Goal: Information Seeking & Learning: Learn about a topic

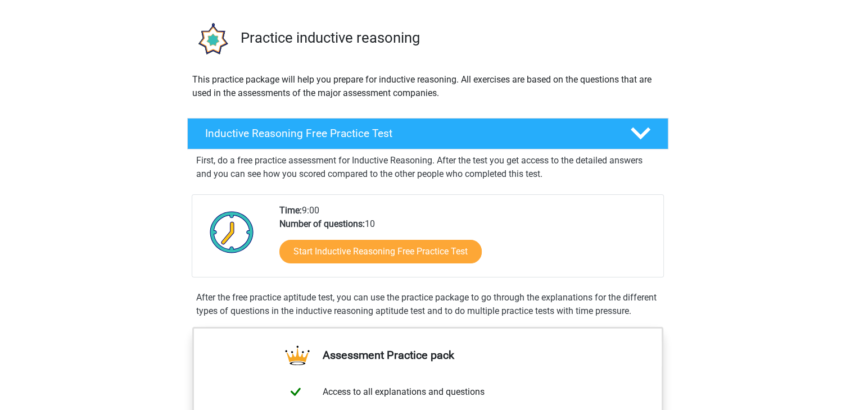
scroll to position [69, 0]
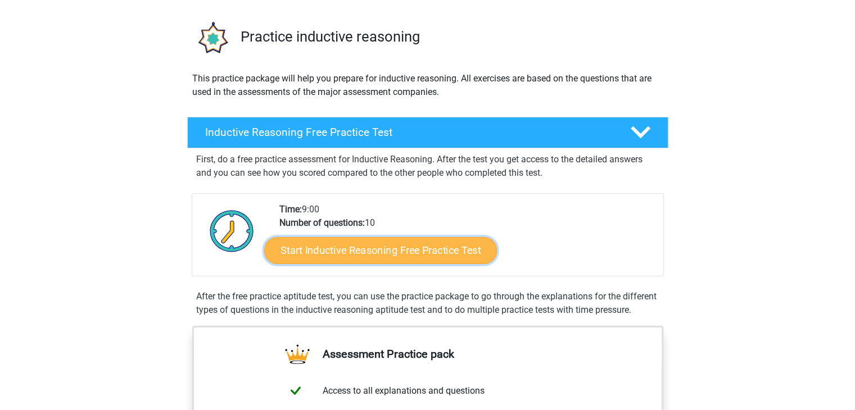
click at [337, 259] on link "Start Inductive Reasoning Free Practice Test" at bounding box center [380, 250] width 233 height 27
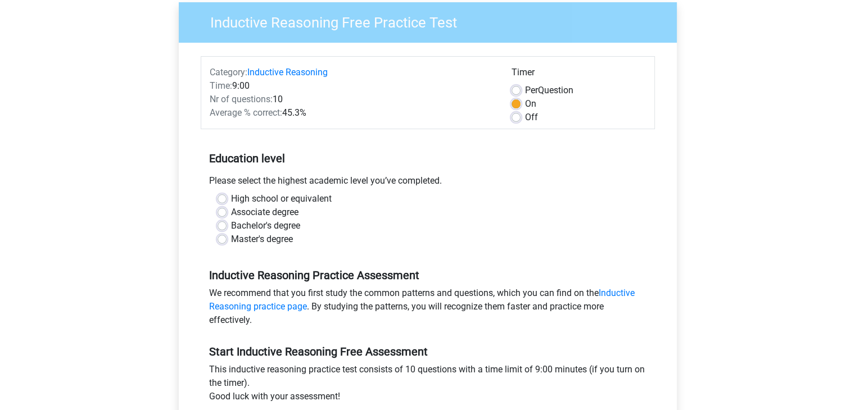
scroll to position [92, 0]
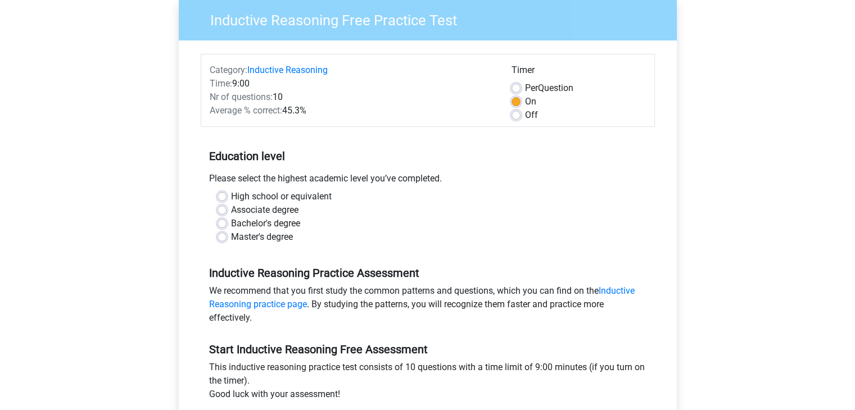
click at [267, 228] on label "Bachelor's degree" at bounding box center [265, 223] width 69 height 13
click at [226, 228] on input "Bachelor's degree" at bounding box center [221, 222] width 9 height 11
radio input "true"
click at [252, 234] on label "Master's degree" at bounding box center [262, 236] width 62 height 13
click at [226, 234] on input "Master's degree" at bounding box center [221, 235] width 9 height 11
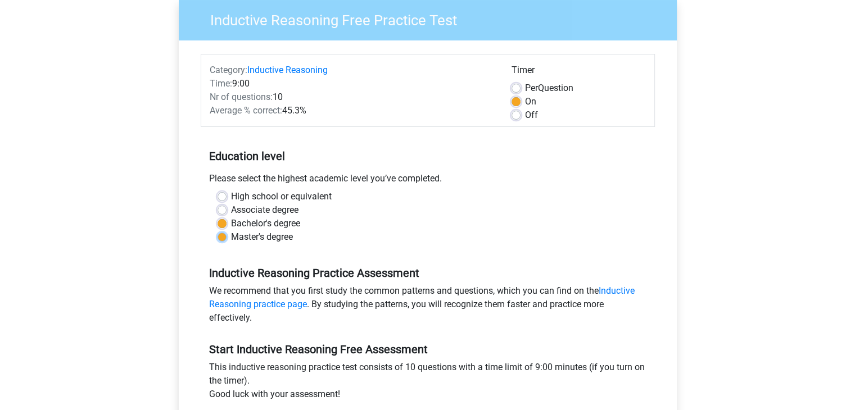
radio input "true"
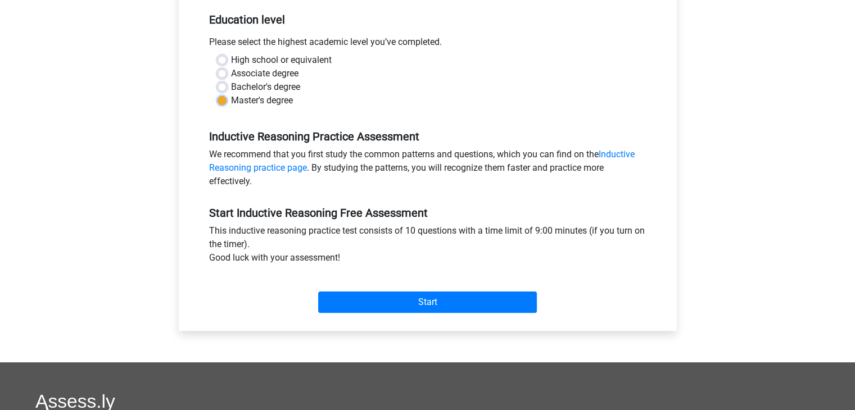
scroll to position [249, 0]
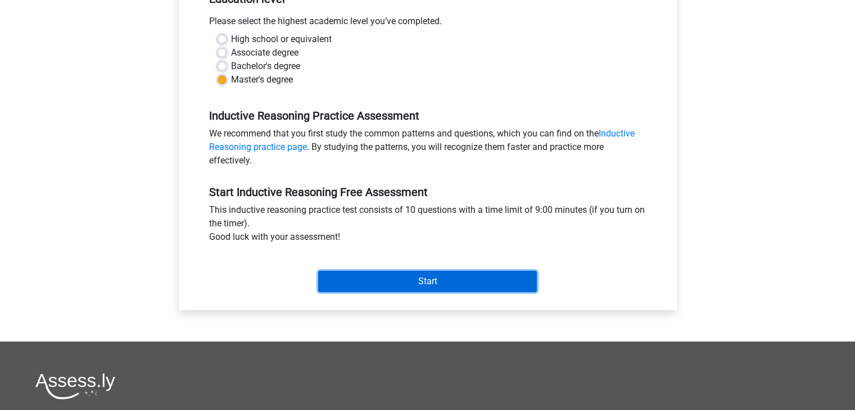
click at [373, 277] on input "Start" at bounding box center [427, 281] width 219 height 21
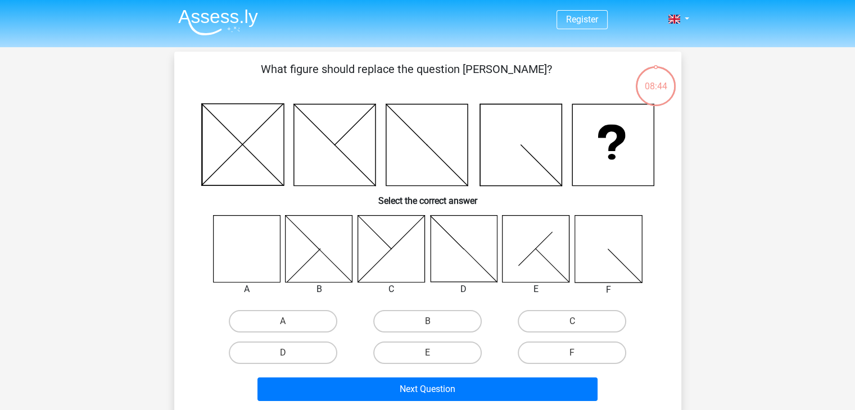
click at [245, 261] on icon at bounding box center [246, 248] width 67 height 67
click at [272, 316] on label "A" at bounding box center [283, 321] width 108 height 22
click at [283, 321] on input "A" at bounding box center [286, 324] width 7 height 7
radio input "true"
click at [391, 401] on div "Next Question" at bounding box center [428, 392] width 434 height 28
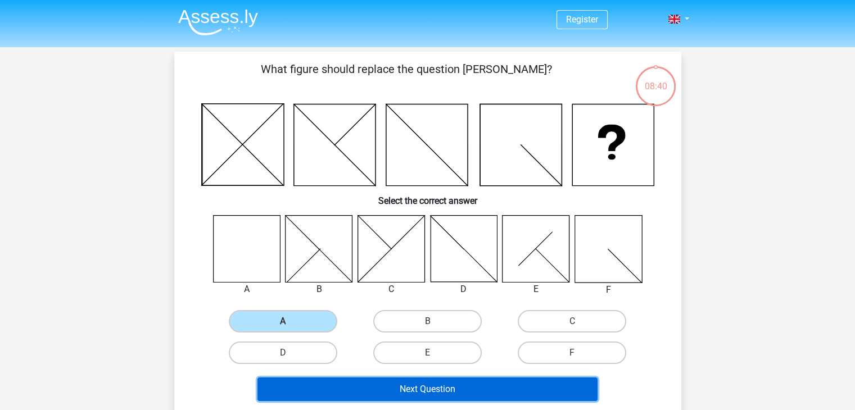
click at [405, 392] on button "Next Question" at bounding box center [427, 390] width 340 height 24
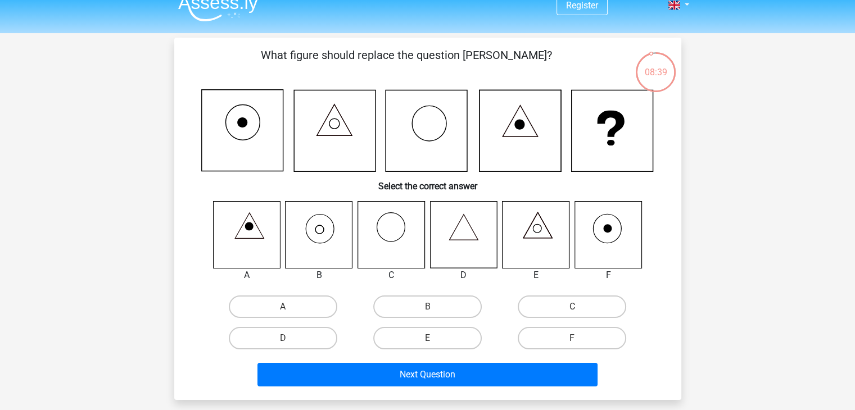
scroll to position [15, 0]
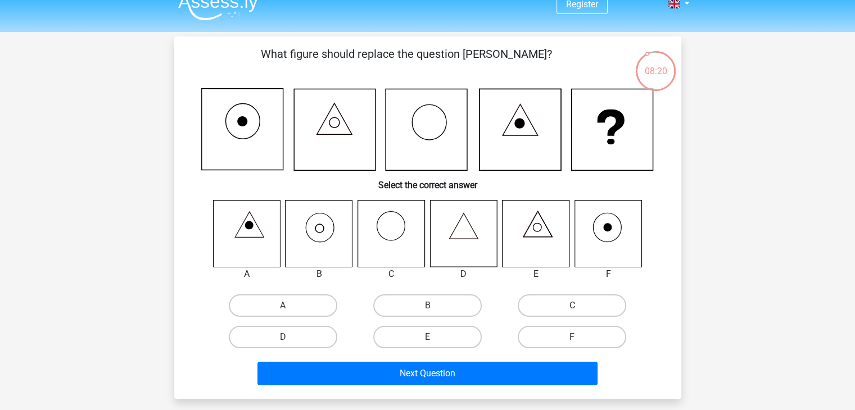
click at [327, 221] on icon at bounding box center [318, 233] width 67 height 67
click at [443, 309] on label "B" at bounding box center [427, 305] width 108 height 22
click at [434, 309] on input "B" at bounding box center [430, 309] width 7 height 7
radio input "true"
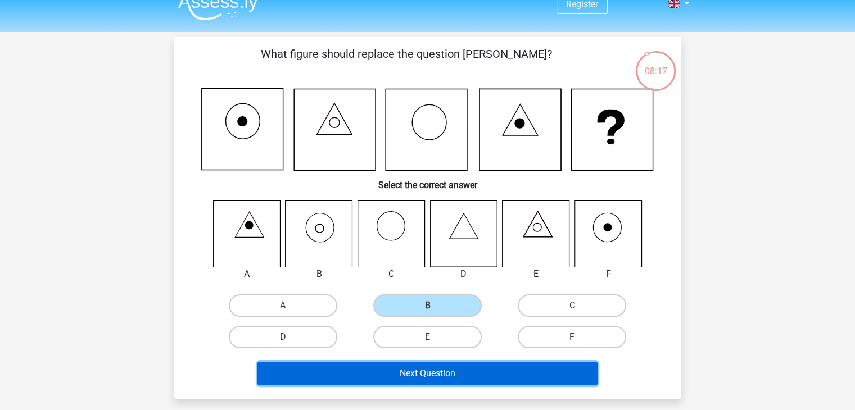
click at [427, 371] on button "Next Question" at bounding box center [427, 374] width 340 height 24
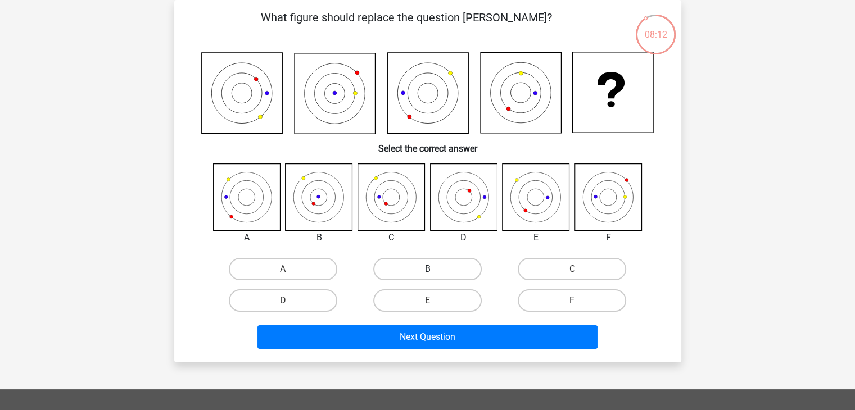
scroll to position [22, 0]
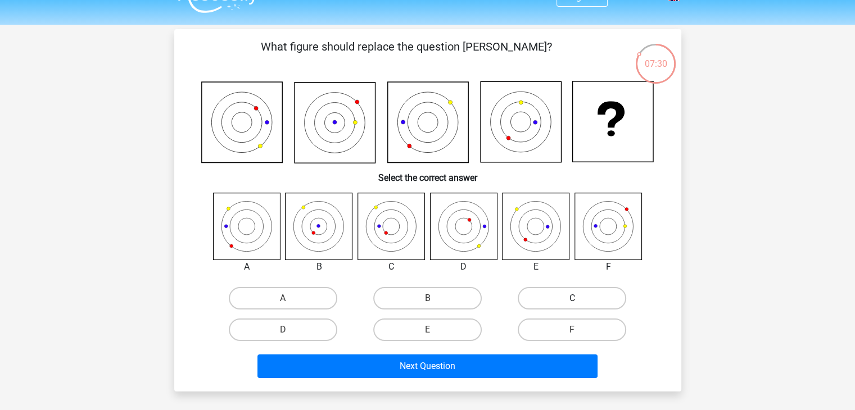
click at [543, 301] on label "C" at bounding box center [571, 298] width 108 height 22
click at [572, 301] on input "C" at bounding box center [575, 301] width 7 height 7
radio input "true"
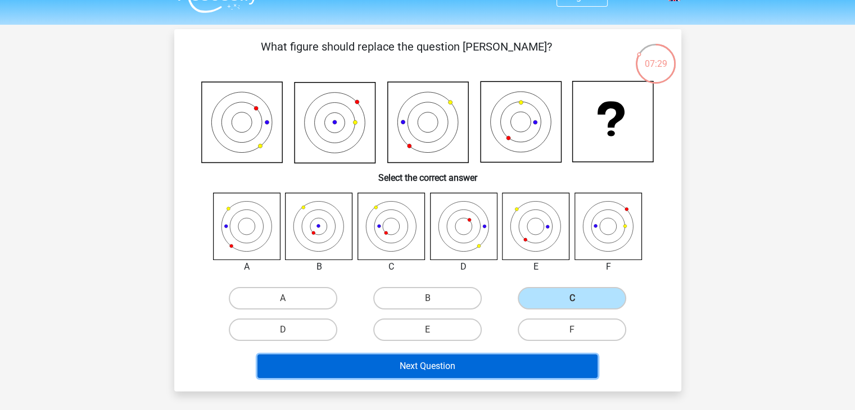
click at [477, 357] on button "Next Question" at bounding box center [427, 367] width 340 height 24
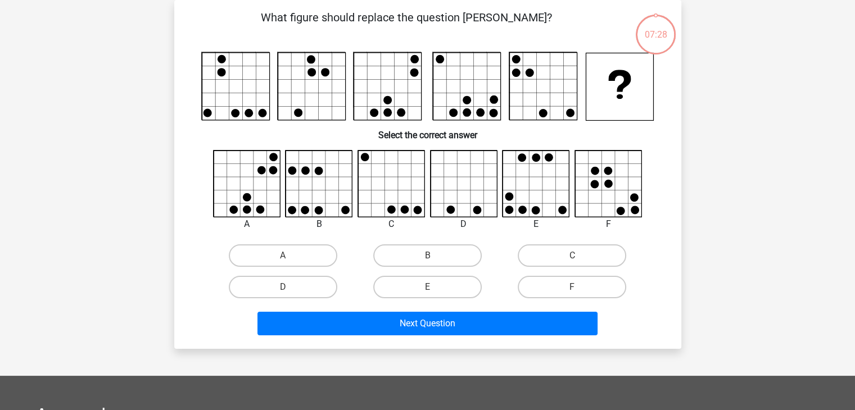
scroll to position [17, 0]
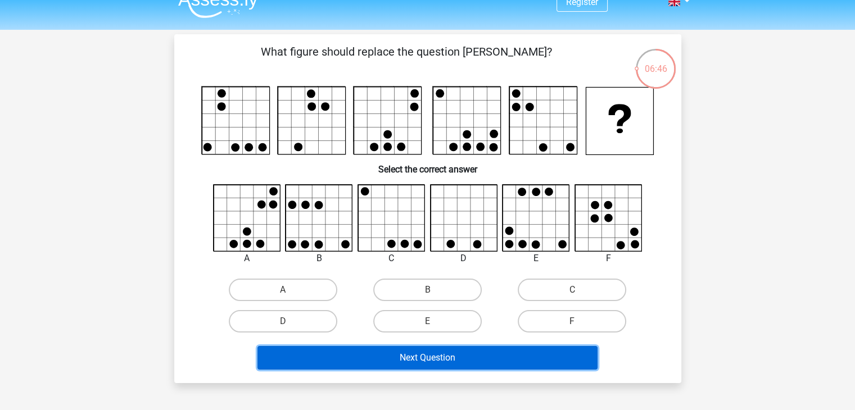
click at [384, 357] on button "Next Question" at bounding box center [427, 358] width 340 height 24
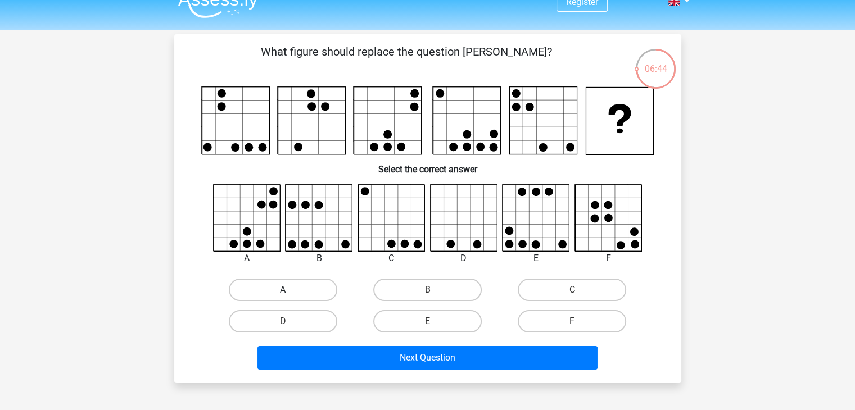
click at [319, 296] on label "A" at bounding box center [283, 290] width 108 height 22
click at [290, 296] on input "A" at bounding box center [286, 293] width 7 height 7
radio input "true"
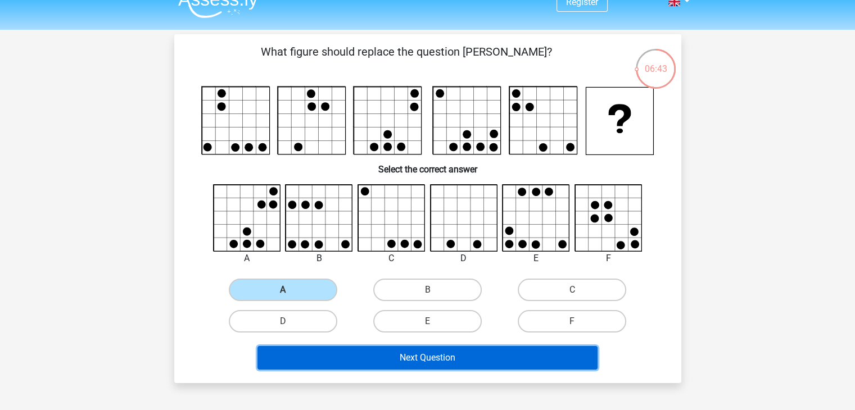
click at [387, 356] on button "Next Question" at bounding box center [427, 358] width 340 height 24
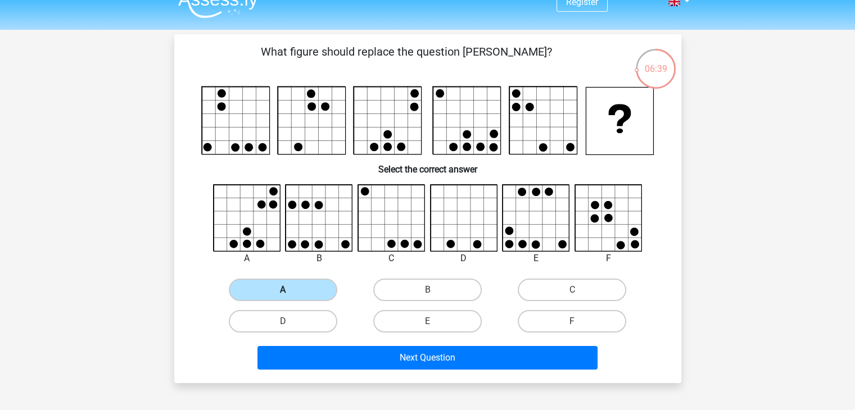
click at [320, 292] on label "A" at bounding box center [283, 290] width 108 height 22
click at [290, 292] on input "A" at bounding box center [286, 293] width 7 height 7
click at [320, 292] on label "A" at bounding box center [283, 290] width 108 height 22
click at [290, 292] on input "A" at bounding box center [286, 293] width 7 height 7
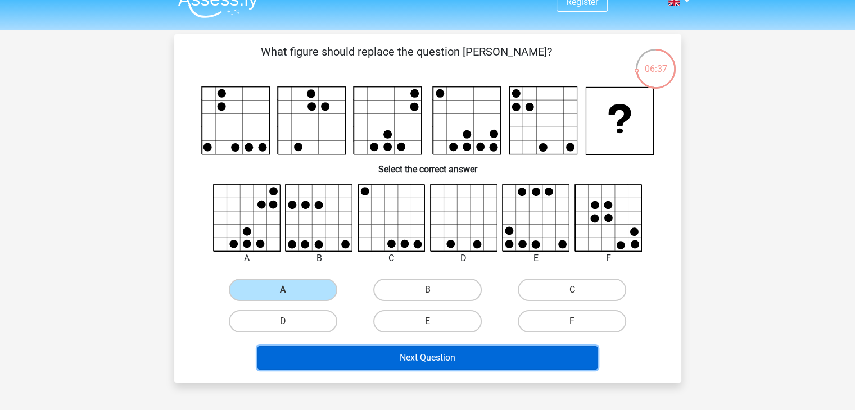
click at [396, 352] on button "Next Question" at bounding box center [427, 358] width 340 height 24
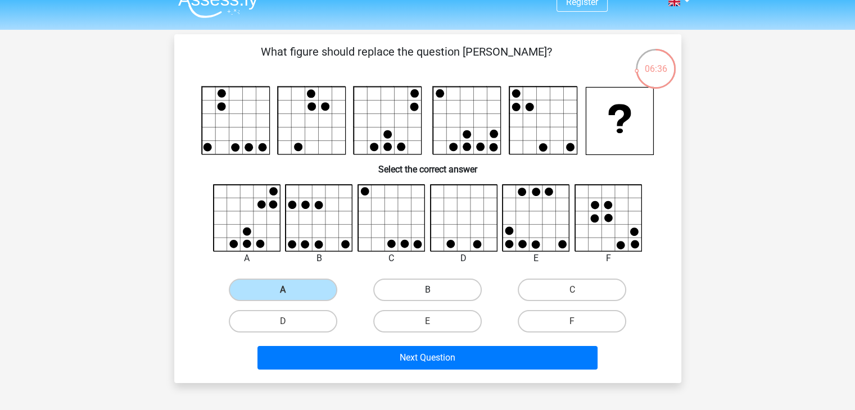
click at [388, 288] on label "B" at bounding box center [427, 290] width 108 height 22
click at [427, 290] on input "B" at bounding box center [430, 293] width 7 height 7
radio input "true"
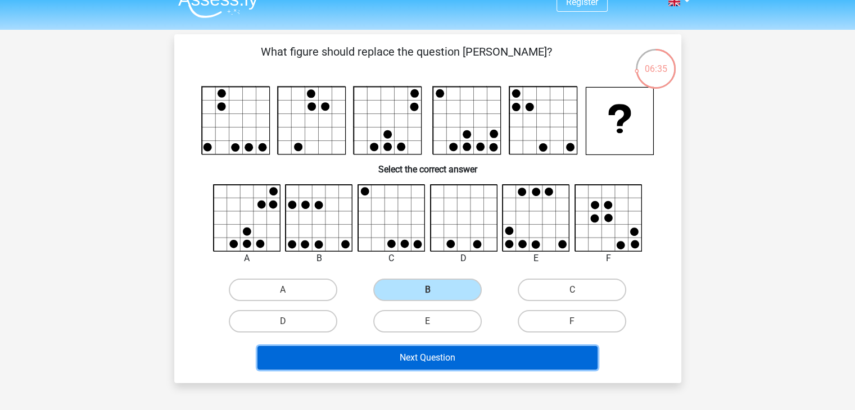
click at [422, 353] on button "Next Question" at bounding box center [427, 358] width 340 height 24
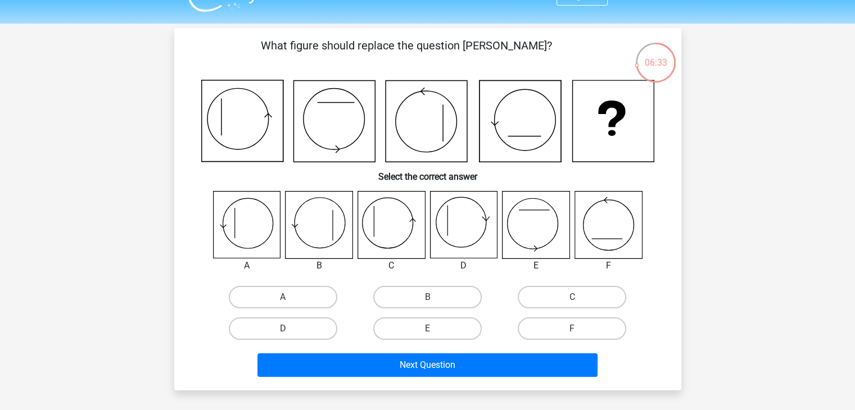
scroll to position [25, 0]
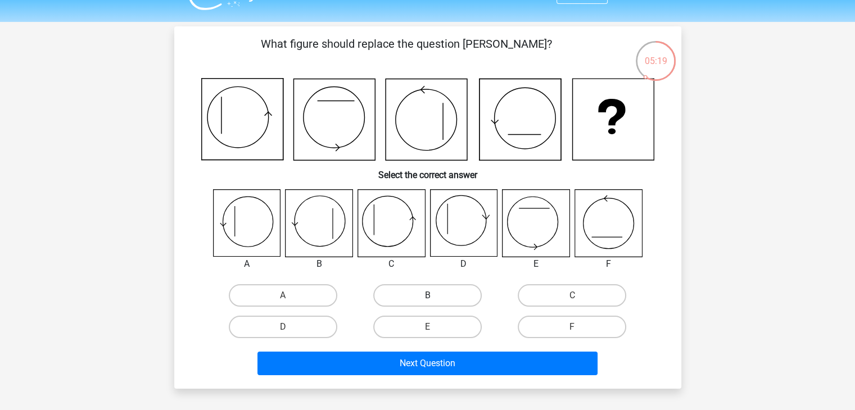
click at [440, 295] on label "B" at bounding box center [427, 295] width 108 height 22
click at [434, 296] on input "B" at bounding box center [430, 299] width 7 height 7
radio input "true"
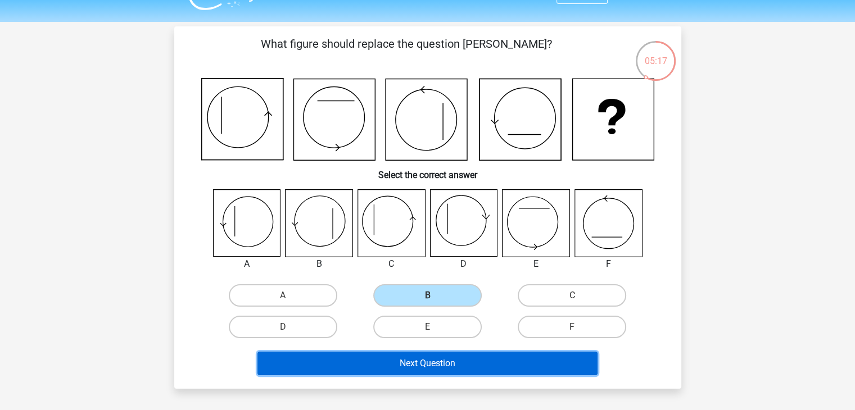
click at [456, 370] on button "Next Question" at bounding box center [427, 364] width 340 height 24
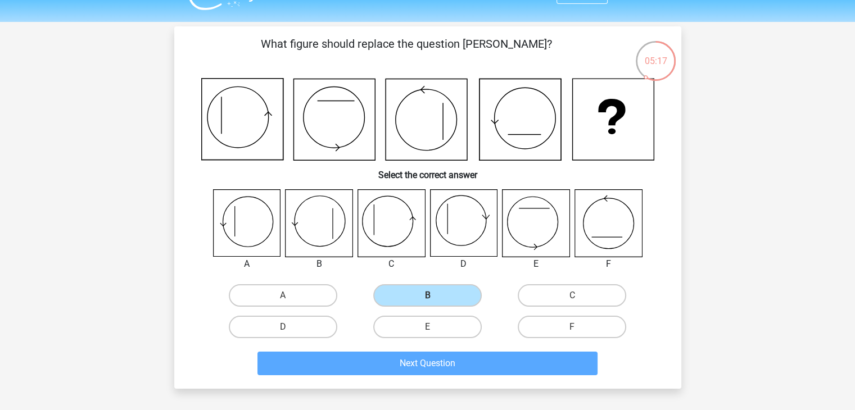
scroll to position [52, 0]
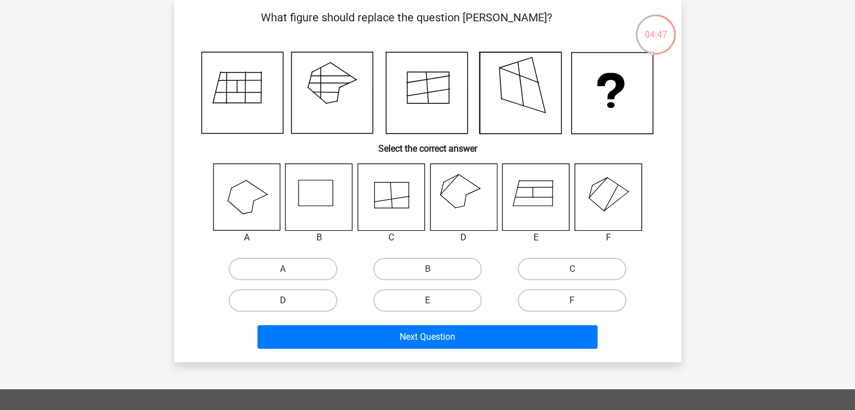
click at [314, 295] on label "D" at bounding box center [283, 300] width 108 height 22
click at [290, 301] on input "D" at bounding box center [286, 304] width 7 height 7
radio input "true"
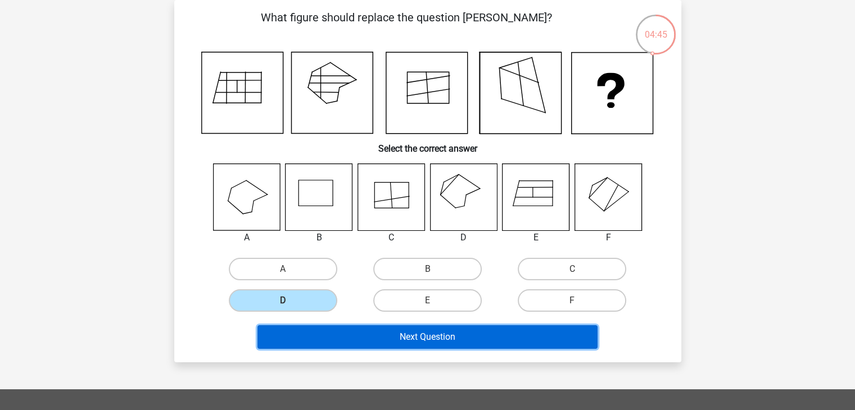
click at [446, 331] on button "Next Question" at bounding box center [427, 337] width 340 height 24
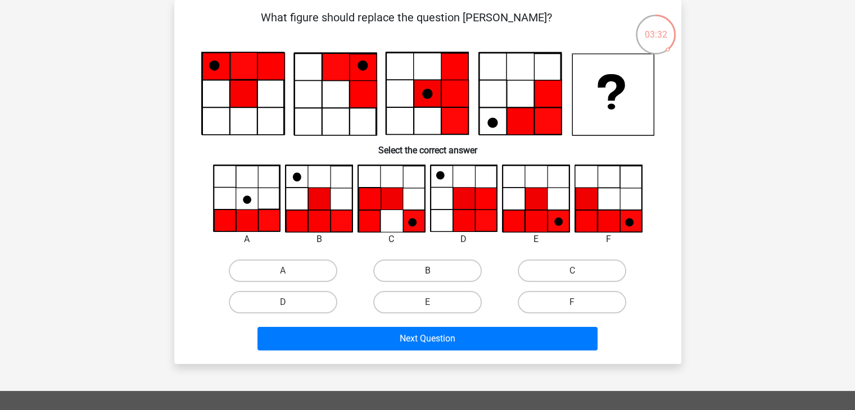
click at [415, 269] on label "B" at bounding box center [427, 271] width 108 height 22
click at [427, 271] on input "B" at bounding box center [430, 274] width 7 height 7
radio input "true"
click at [416, 293] on label "E" at bounding box center [427, 302] width 108 height 22
click at [427, 302] on input "E" at bounding box center [430, 305] width 7 height 7
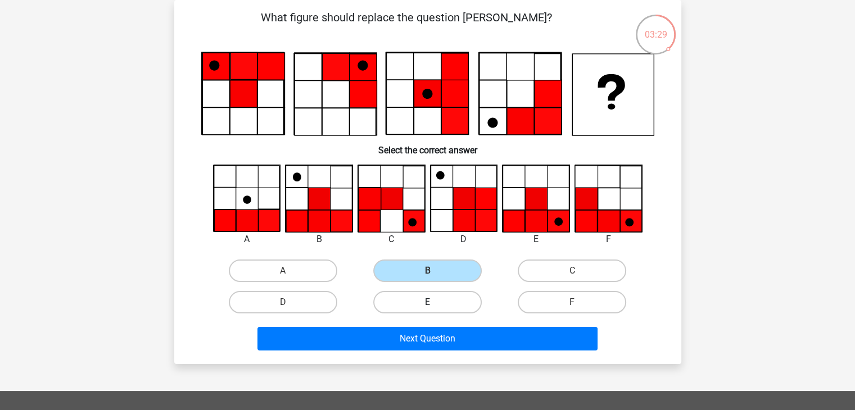
radio input "true"
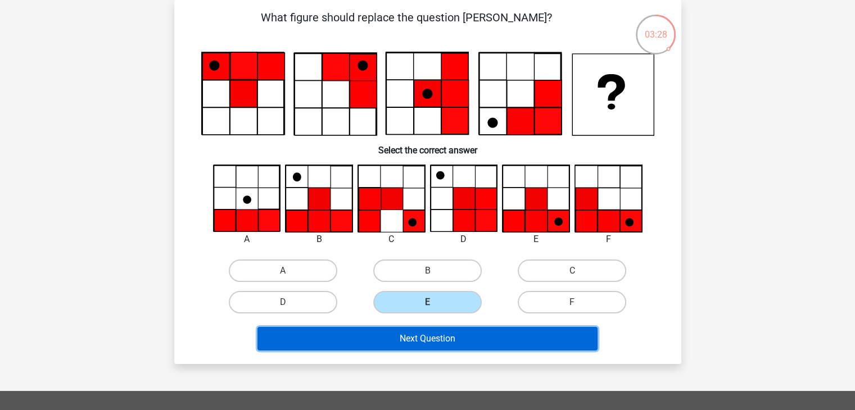
click at [411, 330] on button "Next Question" at bounding box center [427, 339] width 340 height 24
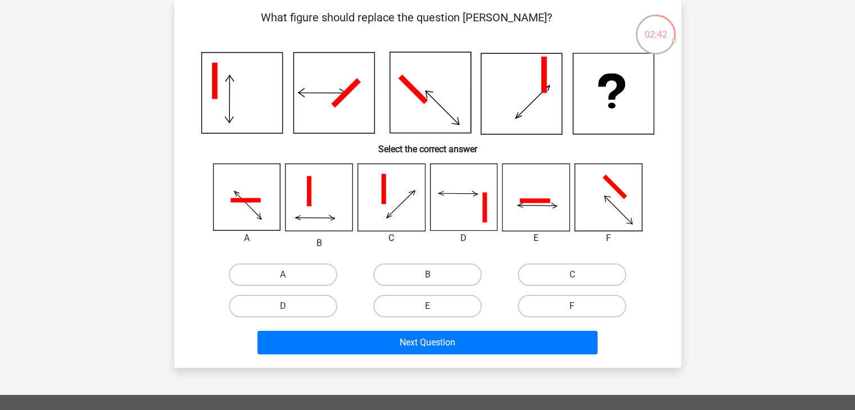
click at [578, 263] on div "C" at bounding box center [571, 274] width 144 height 31
click at [551, 276] on label "C" at bounding box center [571, 275] width 108 height 22
click at [572, 276] on input "C" at bounding box center [575, 278] width 7 height 7
radio input "true"
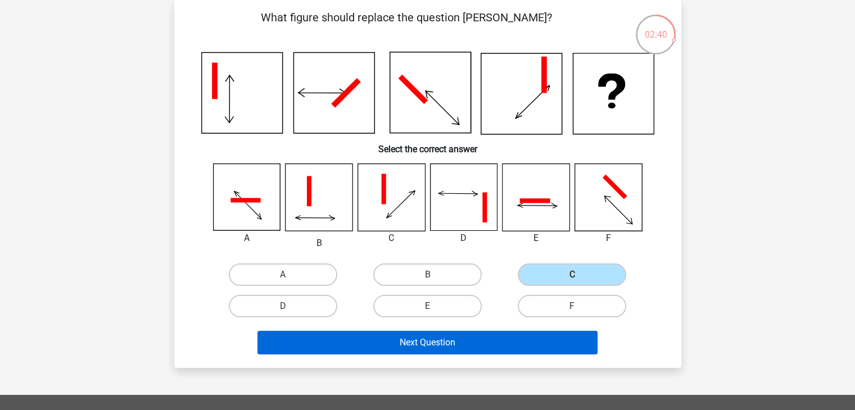
drag, startPoint x: 494, startPoint y: 324, endPoint x: 461, endPoint y: 348, distance: 41.8
click at [461, 348] on div "Next Question" at bounding box center [427, 340] width 471 height 37
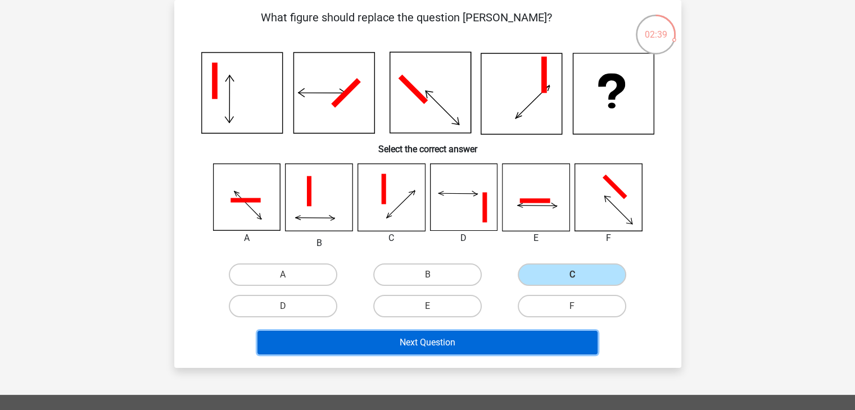
click at [461, 348] on button "Next Question" at bounding box center [427, 343] width 340 height 24
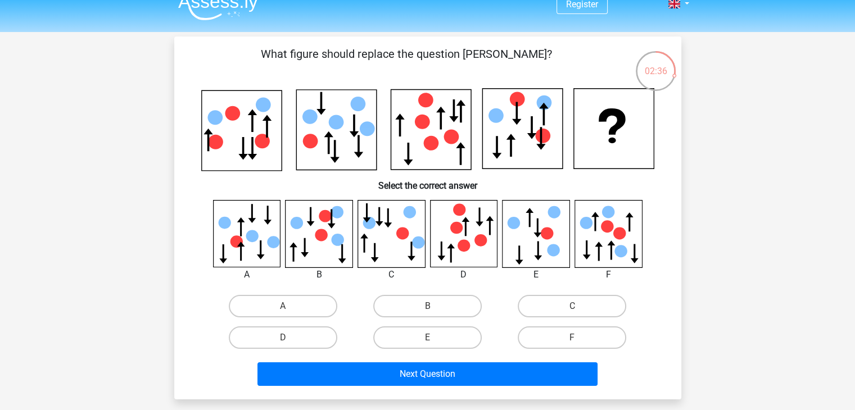
scroll to position [17, 0]
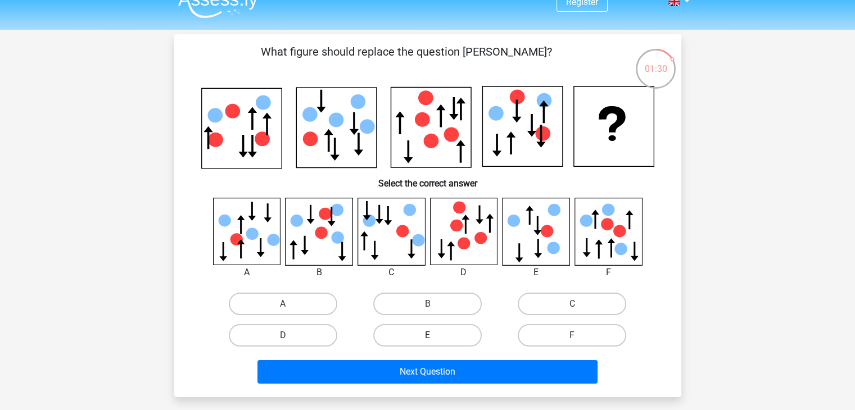
click at [463, 331] on label "E" at bounding box center [427, 335] width 108 height 22
click at [434, 335] on input "E" at bounding box center [430, 338] width 7 height 7
radio input "true"
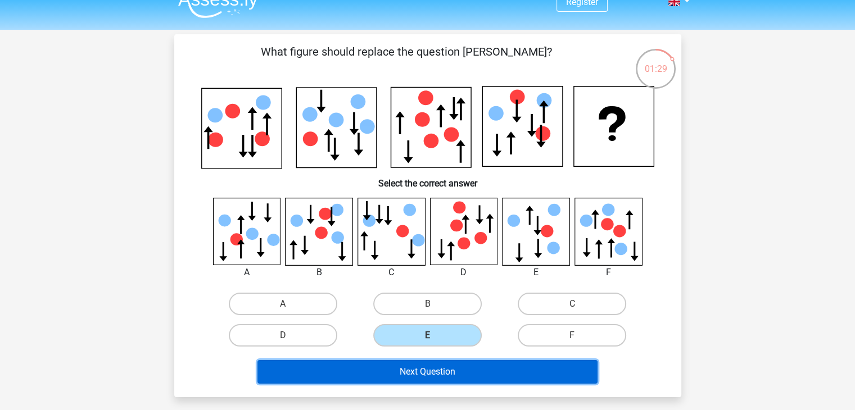
click at [436, 375] on button "Next Question" at bounding box center [427, 372] width 340 height 24
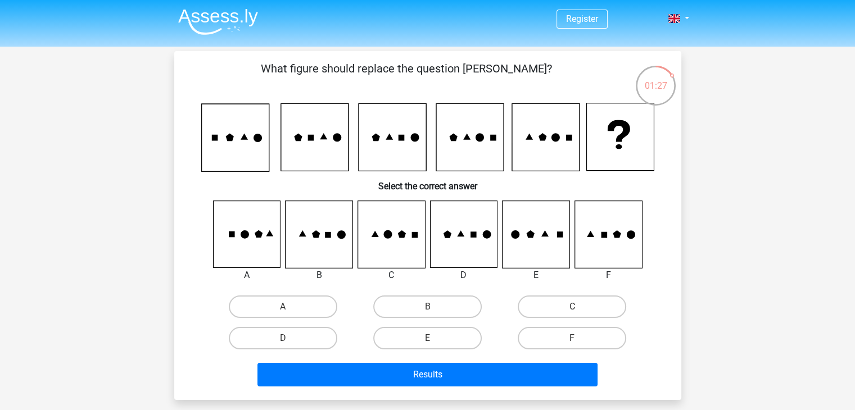
scroll to position [0, 0]
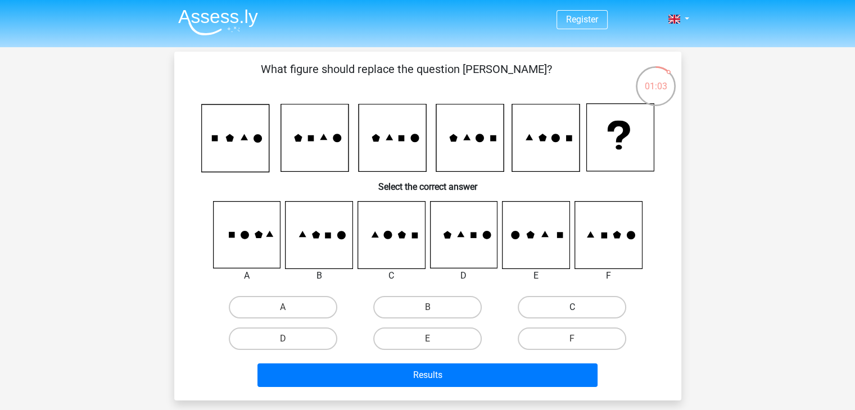
click at [557, 315] on label "C" at bounding box center [571, 307] width 108 height 22
click at [572, 315] on input "C" at bounding box center [575, 310] width 7 height 7
radio input "true"
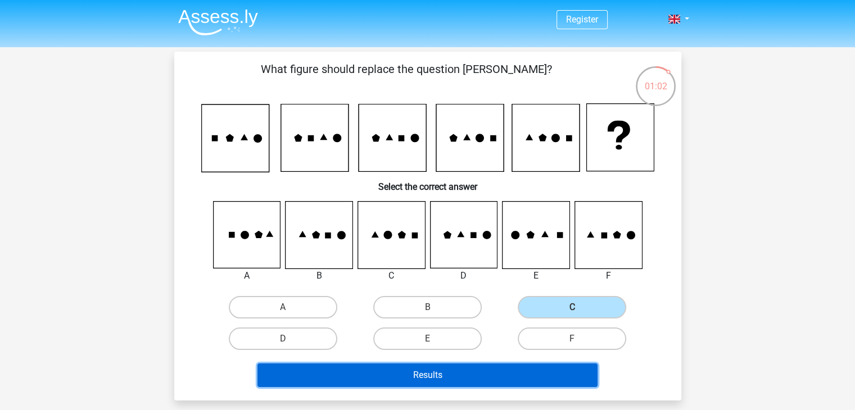
click at [493, 367] on button "Results" at bounding box center [427, 376] width 340 height 24
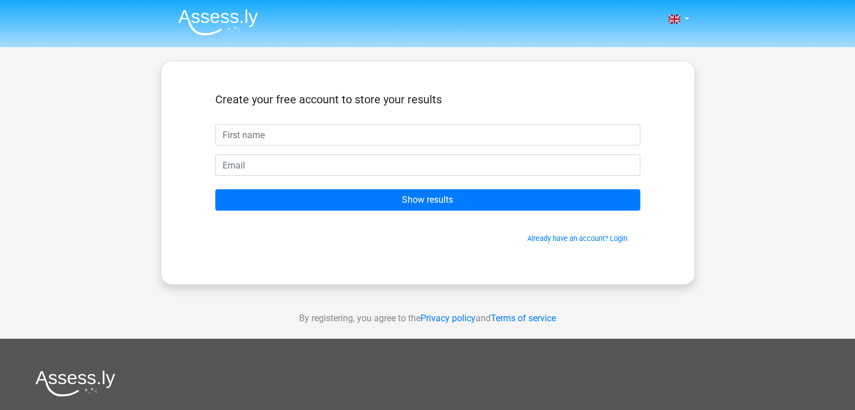
click at [359, 138] on input "text" at bounding box center [427, 134] width 425 height 21
type input "sah"
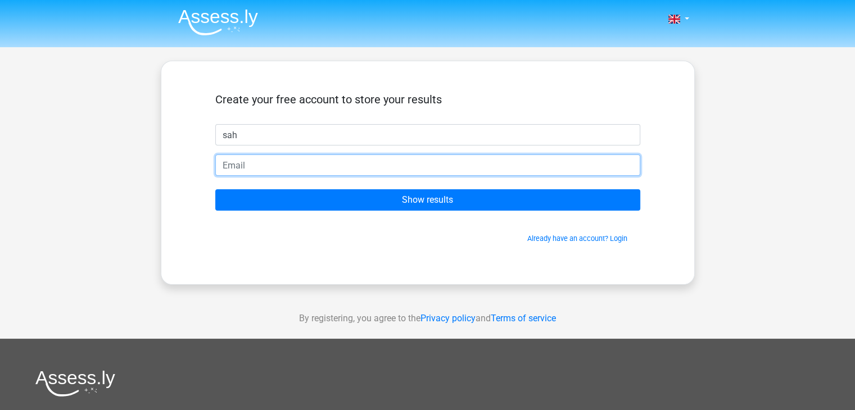
click at [346, 167] on input "email" at bounding box center [427, 165] width 425 height 21
type input "sarah.ambros.sah@gmail.com"
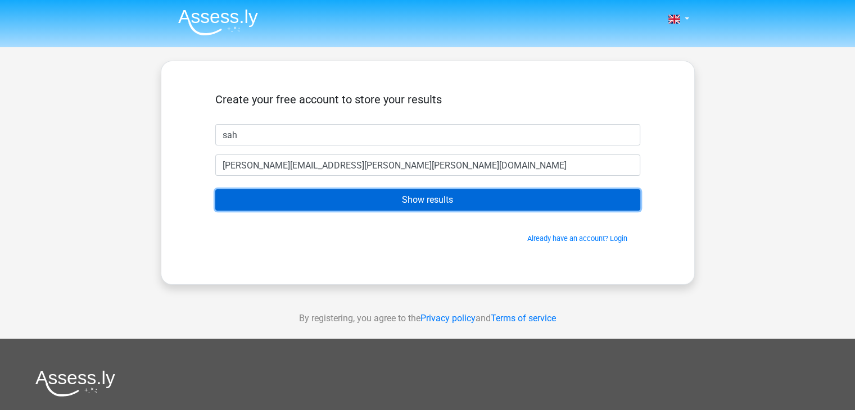
click at [333, 194] on input "Show results" at bounding box center [427, 199] width 425 height 21
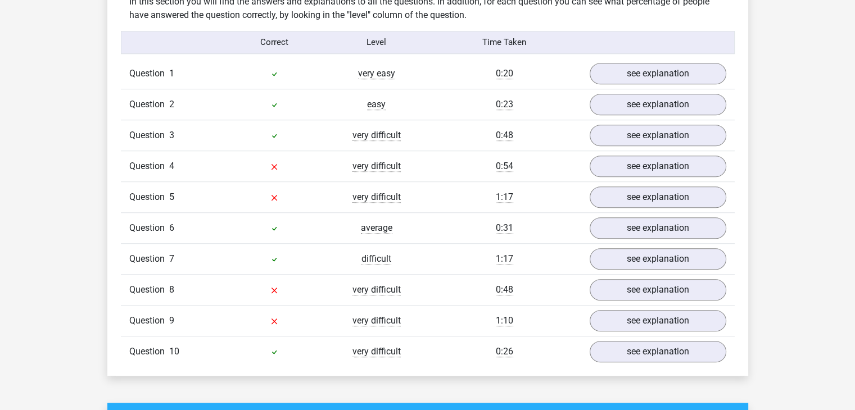
scroll to position [885, 0]
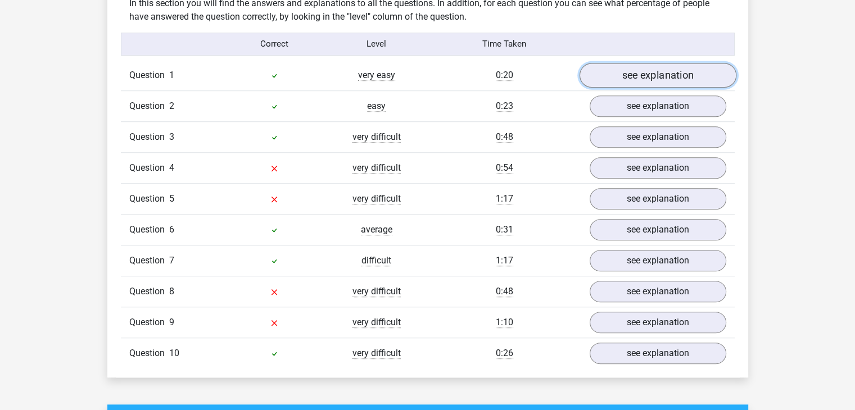
click at [637, 75] on link "see explanation" at bounding box center [657, 75] width 157 height 25
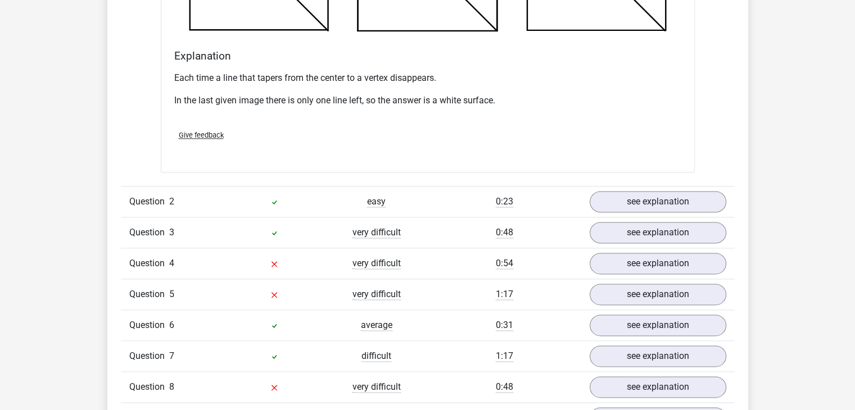
scroll to position [1440, 0]
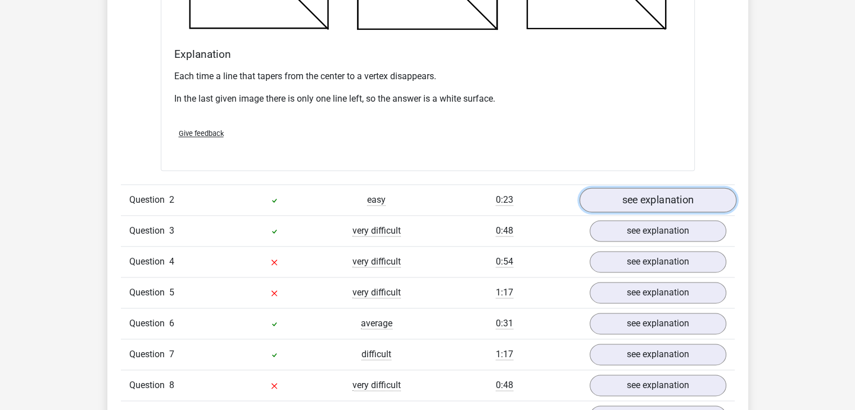
click at [646, 193] on link "see explanation" at bounding box center [657, 200] width 157 height 25
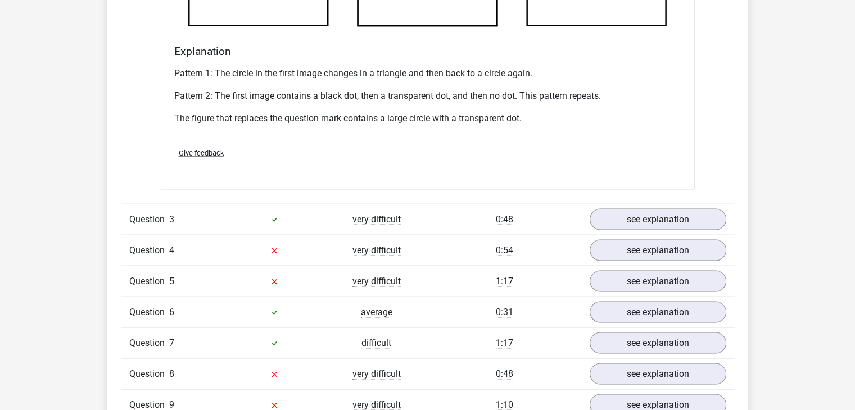
scroll to position [2134, 0]
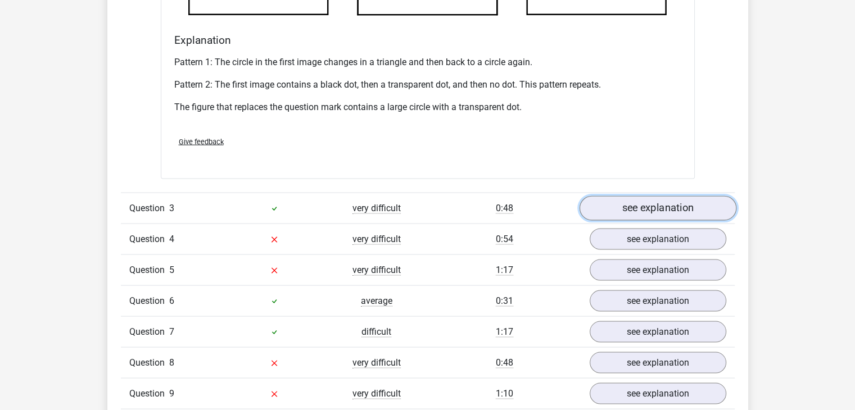
click at [656, 210] on link "see explanation" at bounding box center [657, 208] width 157 height 25
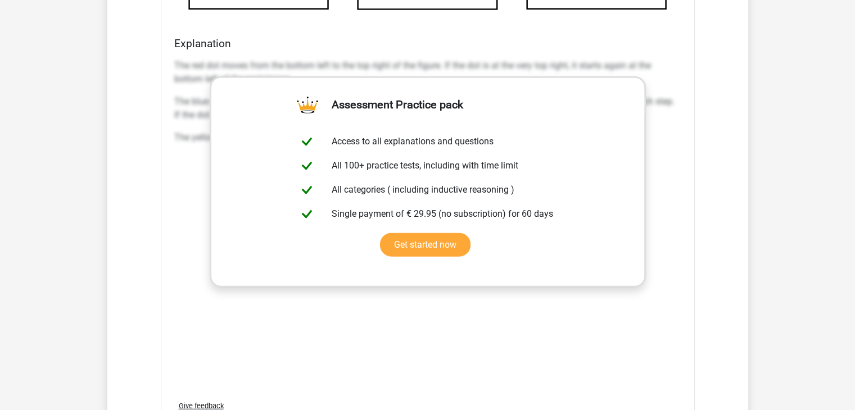
scroll to position [2849, 0]
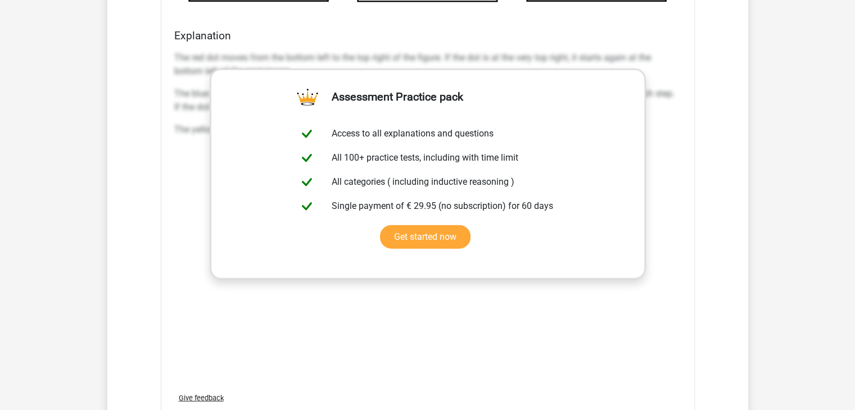
click at [670, 120] on div "The red dot moves from the bottom left to the top right of the figure. If the d…" at bounding box center [427, 98] width 507 height 103
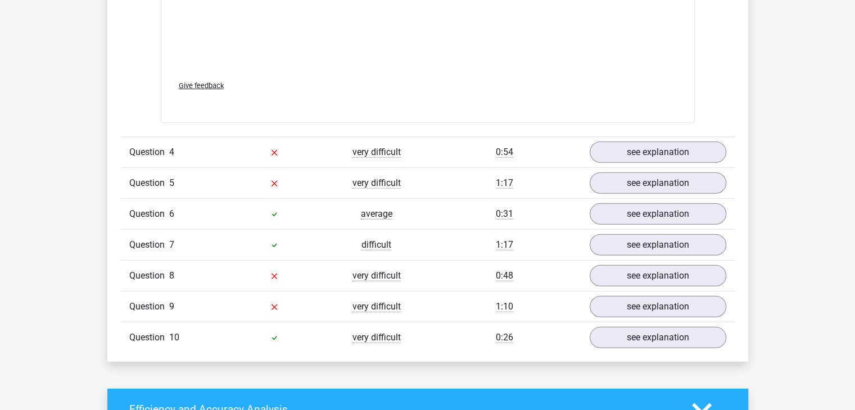
scroll to position [3164, 0]
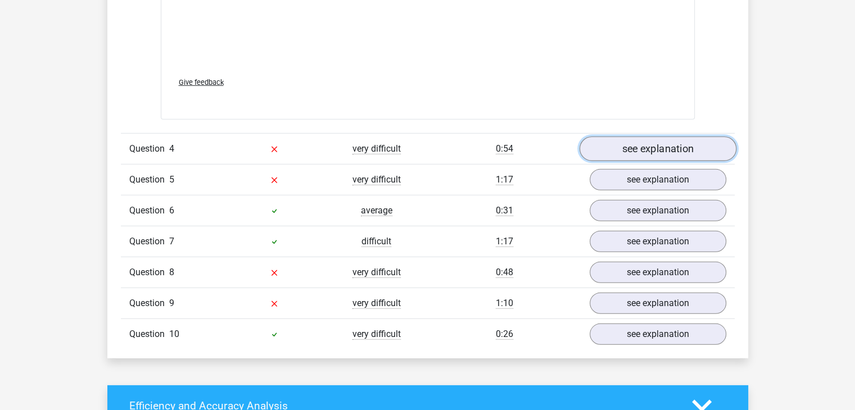
click at [668, 148] on link "see explanation" at bounding box center [657, 149] width 157 height 25
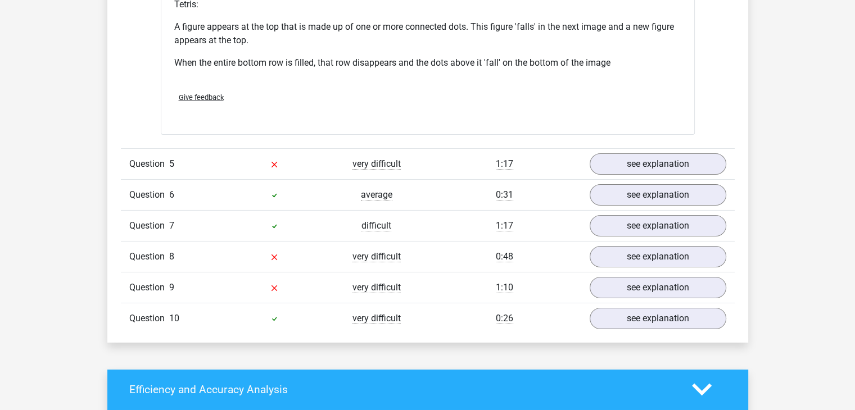
scroll to position [3847, 0]
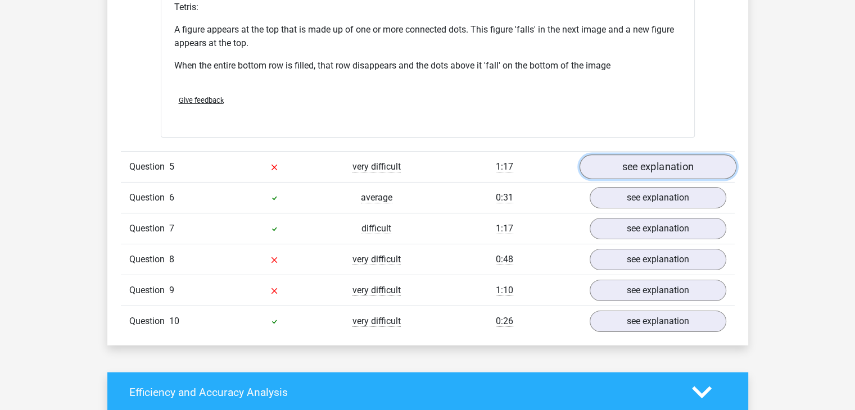
click at [694, 164] on link "see explanation" at bounding box center [657, 167] width 157 height 25
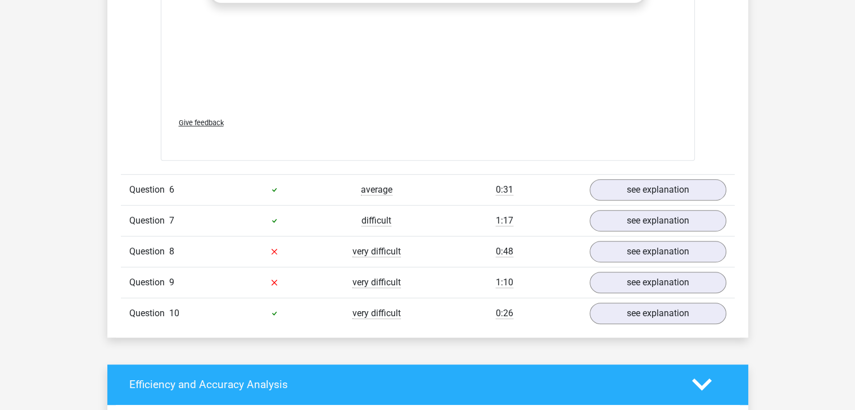
scroll to position [4796, 0]
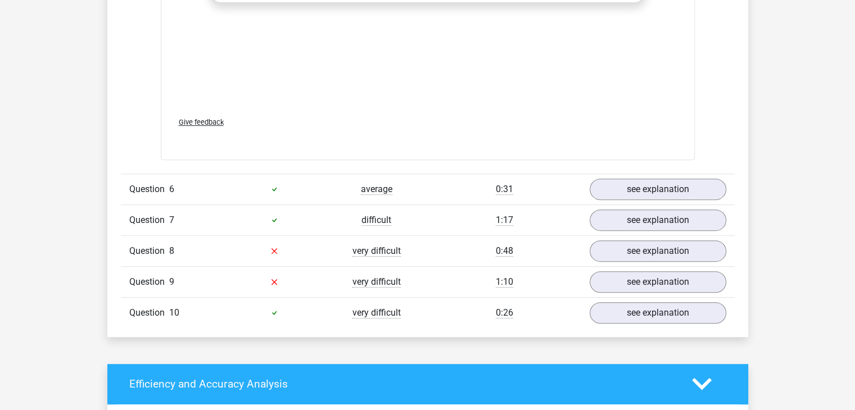
click at [672, 174] on div "Question 6 average 0:31 see explanation" at bounding box center [428, 189] width 614 height 31
click at [661, 243] on link "see explanation" at bounding box center [657, 251] width 157 height 25
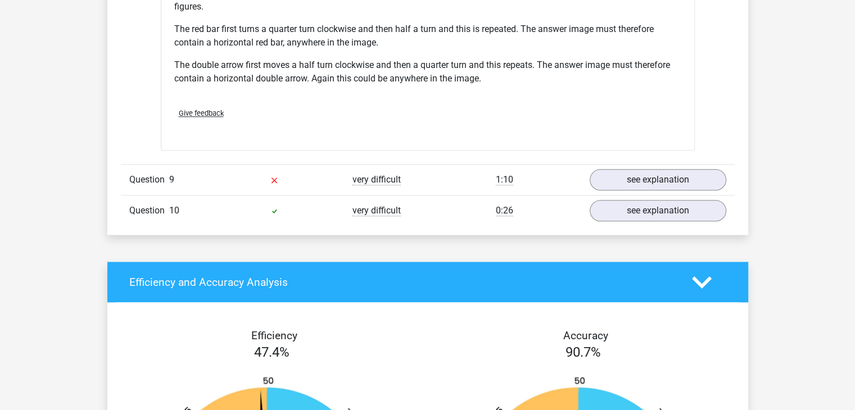
scroll to position [5610, 0]
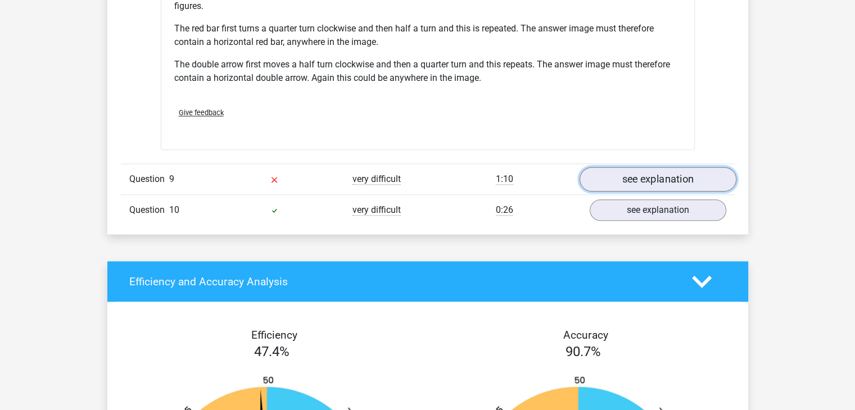
click at [689, 171] on link "see explanation" at bounding box center [657, 179] width 157 height 25
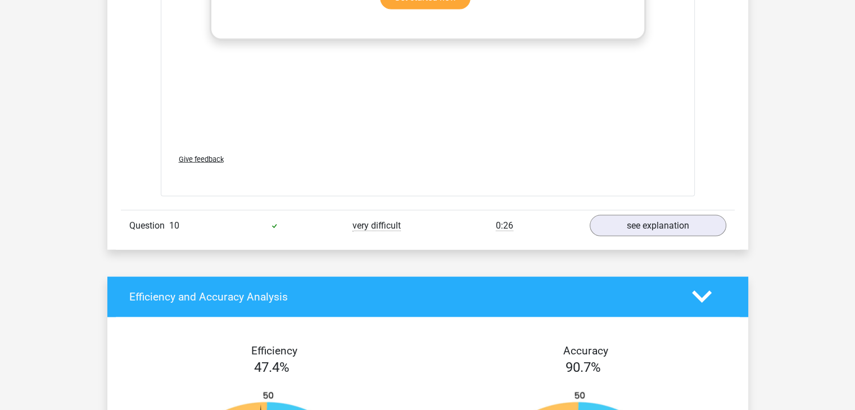
scroll to position [6588, 0]
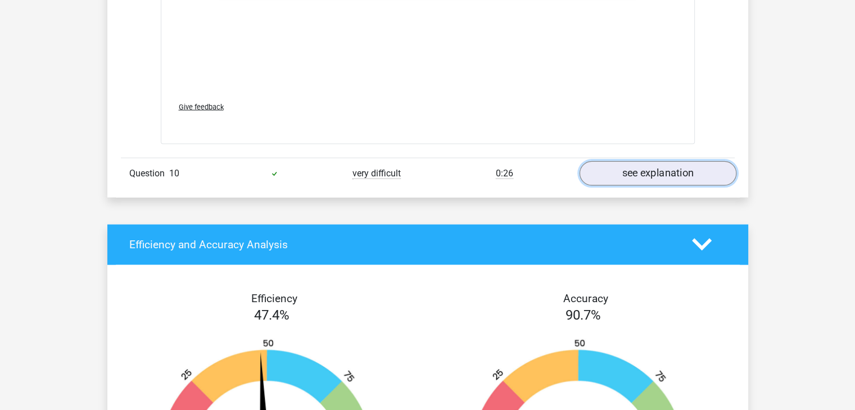
click at [653, 174] on link "see explanation" at bounding box center [657, 173] width 157 height 25
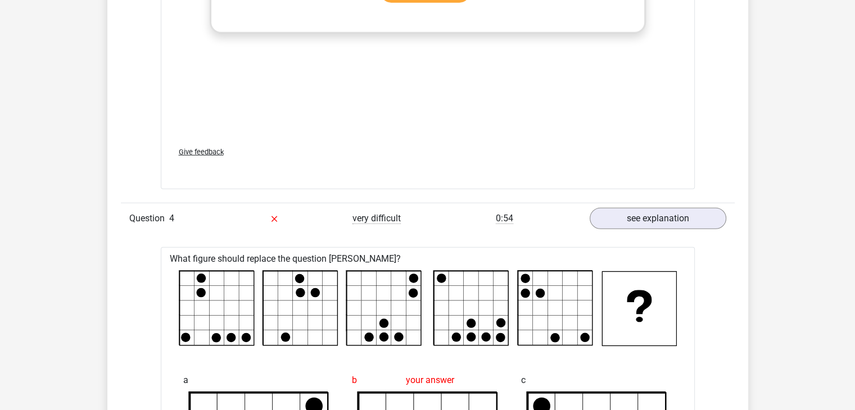
scroll to position [3095, 0]
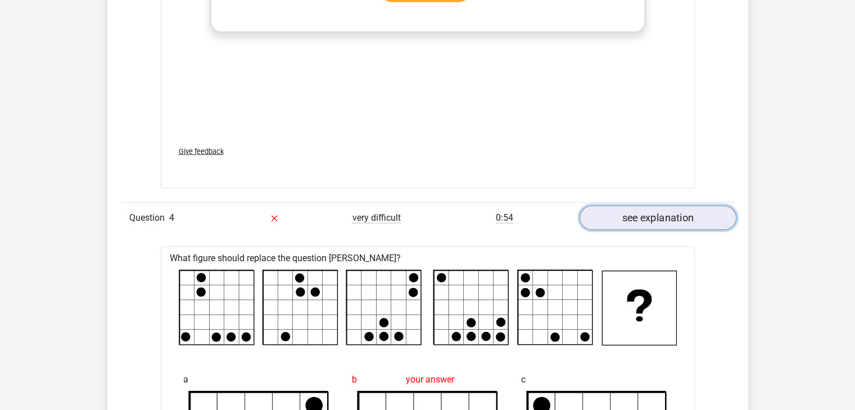
click at [672, 212] on link "see explanation" at bounding box center [657, 218] width 157 height 25
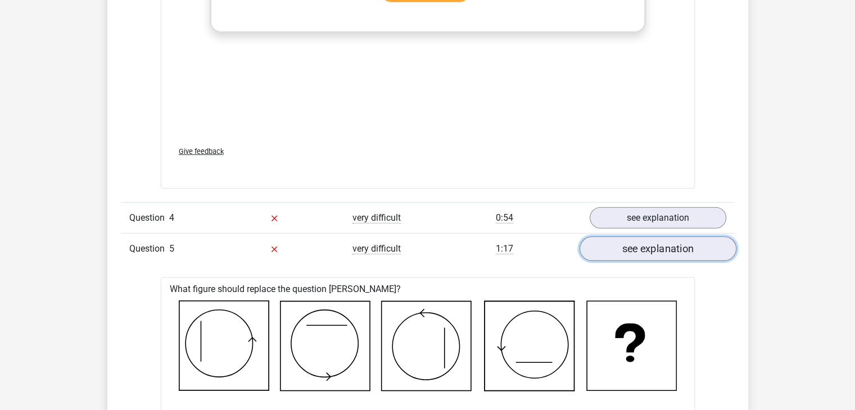
click at [671, 255] on link "see explanation" at bounding box center [657, 249] width 157 height 25
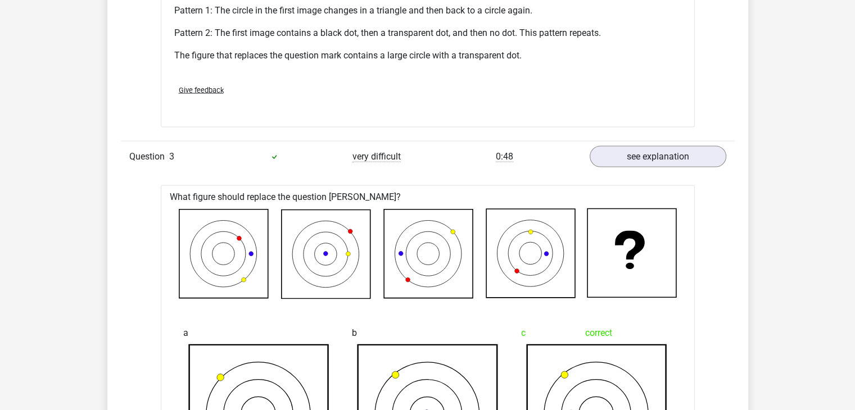
scroll to position [2184, 0]
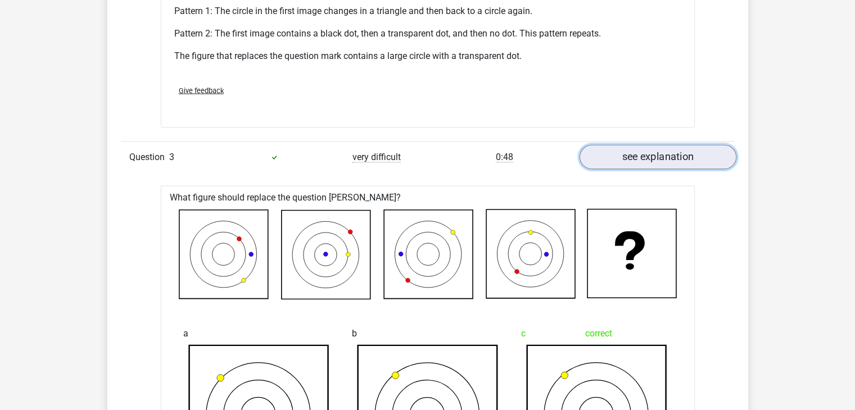
click at [660, 158] on link "see explanation" at bounding box center [657, 157] width 157 height 25
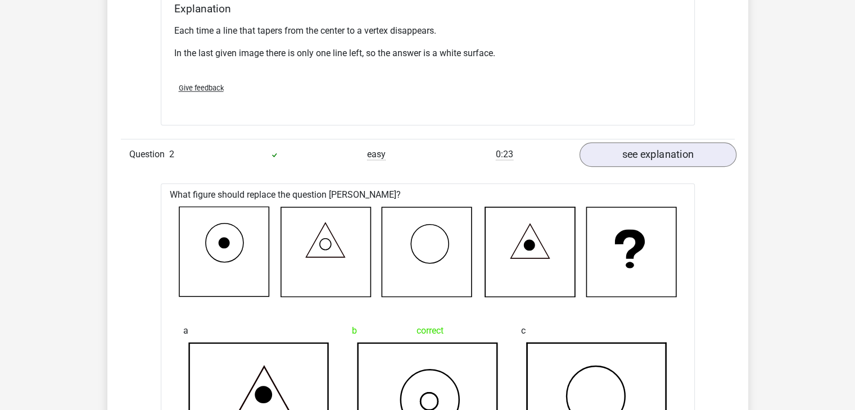
scroll to position [1486, 0]
click at [670, 151] on link "see explanation" at bounding box center [657, 154] width 157 height 25
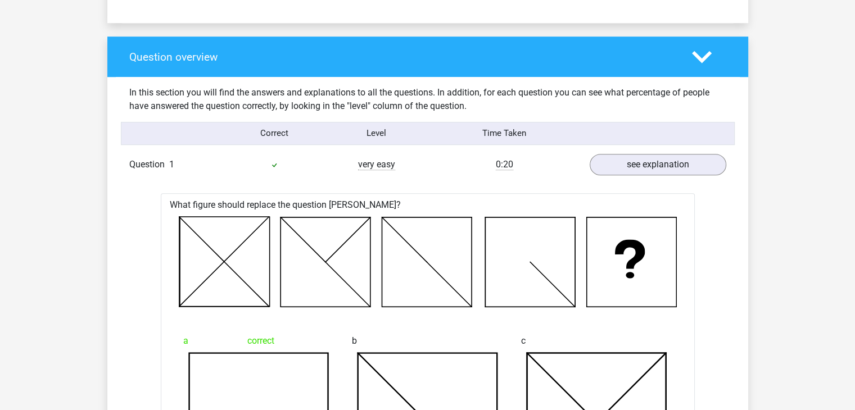
scroll to position [791, 0]
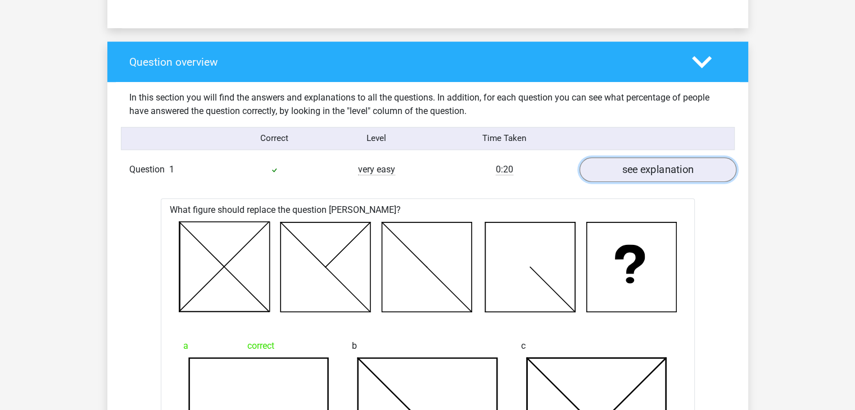
click at [700, 162] on link "see explanation" at bounding box center [657, 169] width 157 height 25
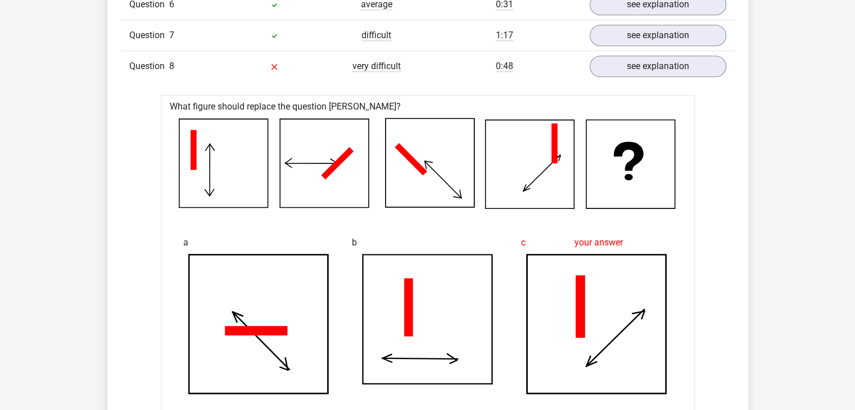
scroll to position [1101, 0]
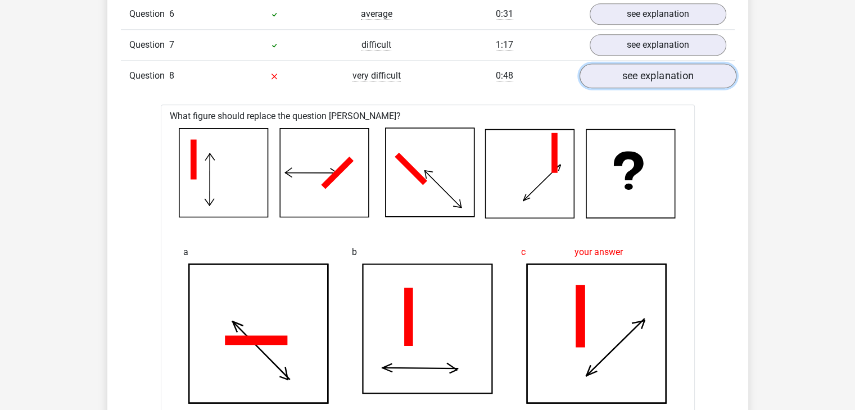
click at [668, 64] on link "see explanation" at bounding box center [657, 75] width 157 height 25
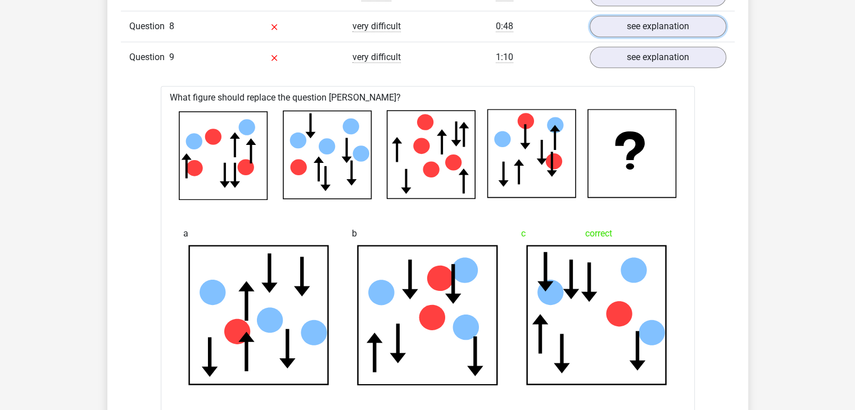
scroll to position [1144, 0]
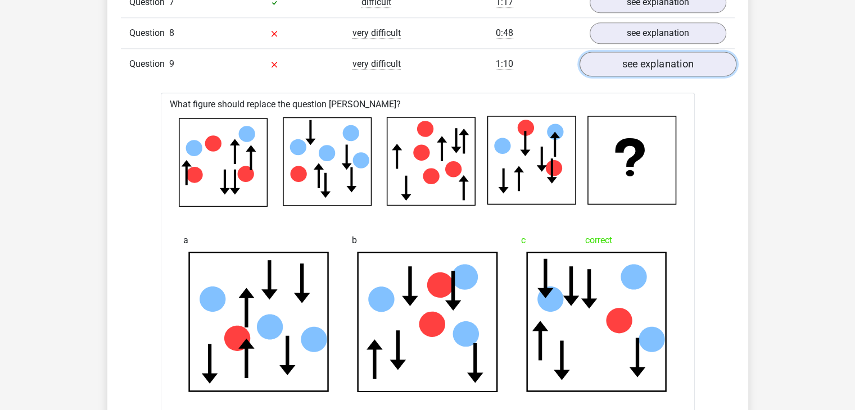
click at [672, 67] on link "see explanation" at bounding box center [657, 64] width 157 height 25
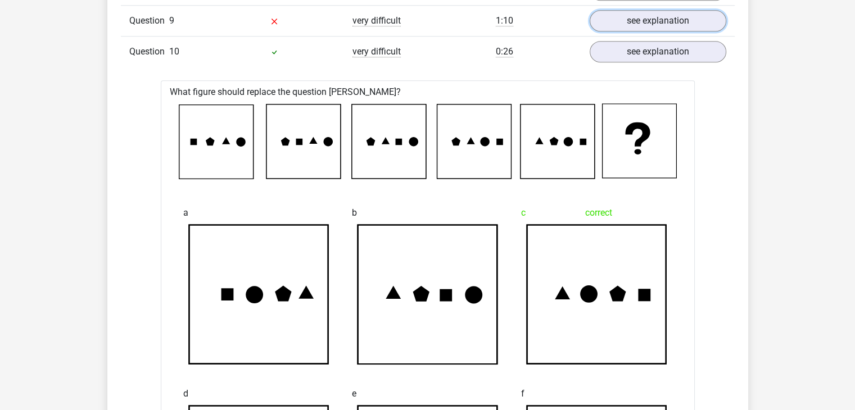
scroll to position [1189, 0]
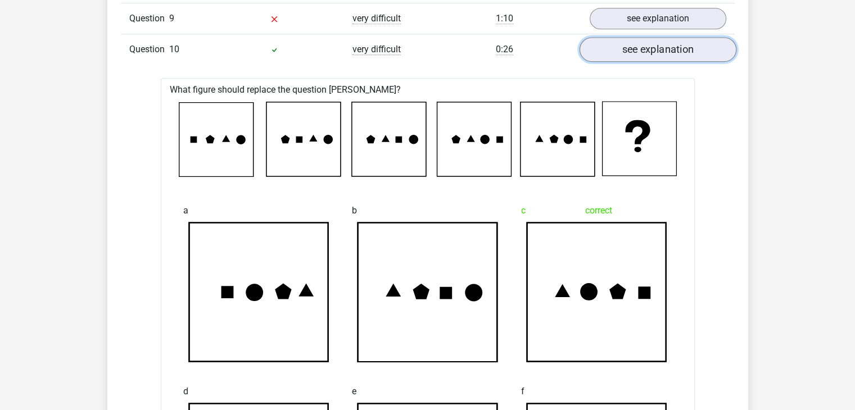
click at [673, 51] on link "see explanation" at bounding box center [657, 49] width 157 height 25
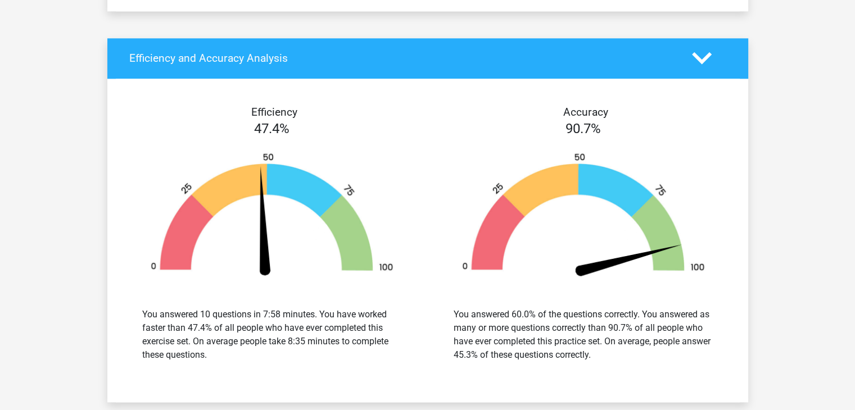
scroll to position [1286, 0]
